Goal: Navigation & Orientation: Find specific page/section

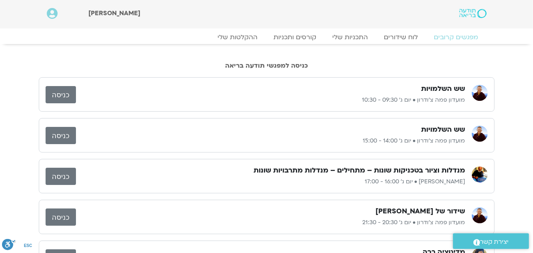
click at [57, 97] on link "כניסה" at bounding box center [61, 94] width 30 height 17
